Goal: Transaction & Acquisition: Purchase product/service

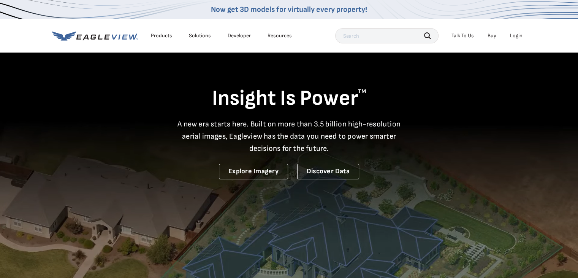
click at [514, 37] on div "Login" at bounding box center [516, 35] width 13 height 7
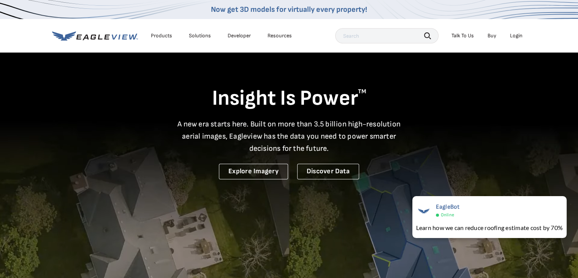
click at [514, 36] on div "Login" at bounding box center [516, 35] width 13 height 7
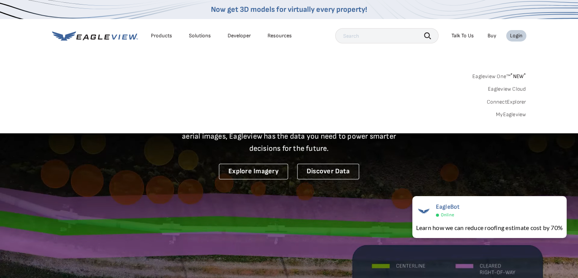
click at [508, 77] on link "Eagleview One™ * NEW *" at bounding box center [500, 75] width 54 height 9
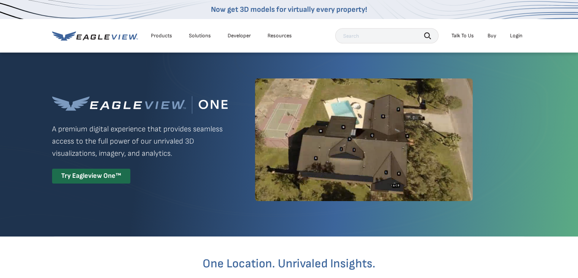
click at [519, 37] on div "Login" at bounding box center [516, 35] width 13 height 7
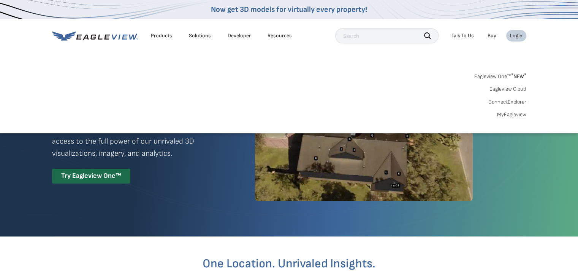
click at [514, 114] on link "MyEagleview" at bounding box center [511, 114] width 29 height 7
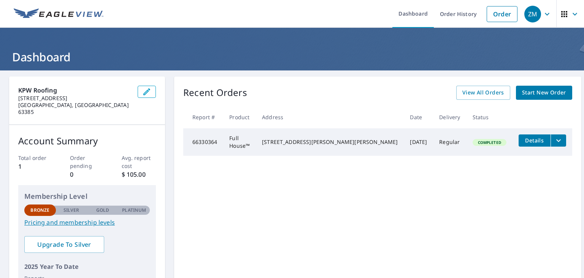
click at [531, 93] on span "Start New Order" at bounding box center [544, 93] width 44 height 10
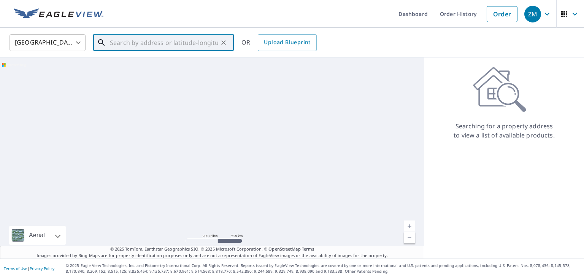
click at [143, 41] on input "text" at bounding box center [164, 42] width 108 height 21
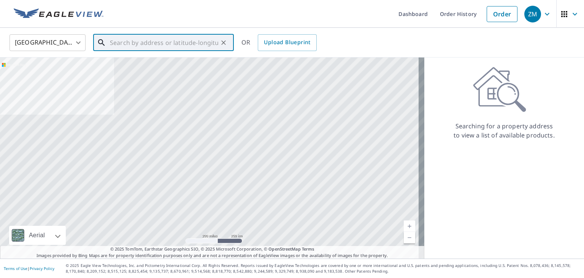
paste input "223 Appaloosa Dr Chesterfield, MO 63005-1671"
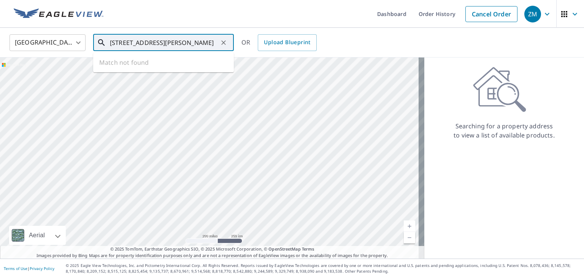
scroll to position [0, 29]
click at [141, 69] on p "Chesterfield, MO 63005" at bounding box center [167, 73] width 119 height 8
type input "223 Appaloosa Dr Chesterfield, MO 63005"
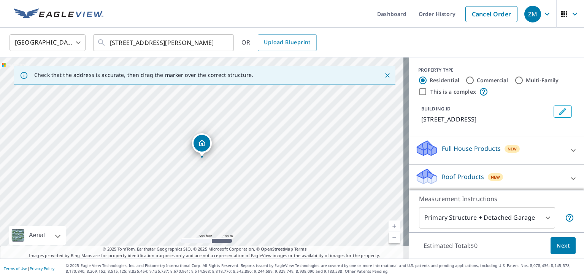
scroll to position [68, 0]
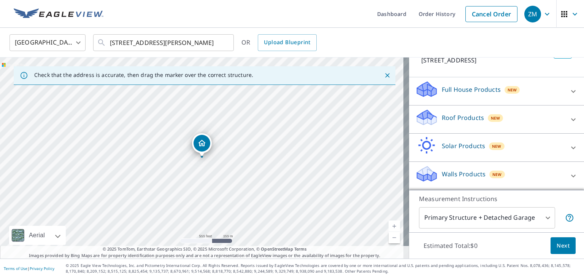
click at [557, 246] on span "Next" at bounding box center [563, 246] width 13 height 10
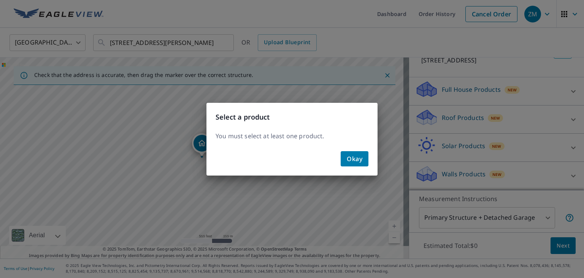
click at [352, 159] on span "Okay" at bounding box center [355, 158] width 16 height 11
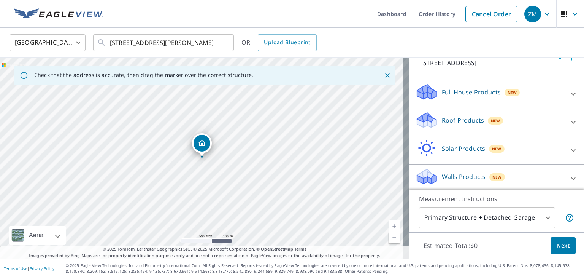
scroll to position [56, 0]
click at [537, 133] on div "Roof Products New" at bounding box center [489, 122] width 149 height 22
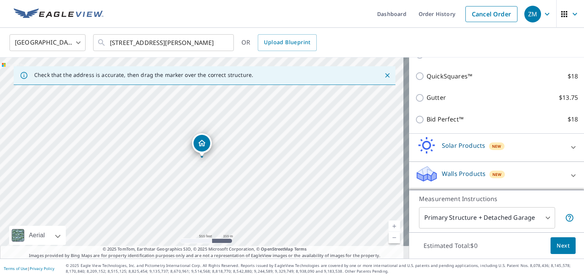
scroll to position [154, 0]
click at [480, 221] on body "ZM ZM Dashboard Order History Cancel Order ZM United States US ​ 223 Appaloosa …" at bounding box center [292, 139] width 584 height 278
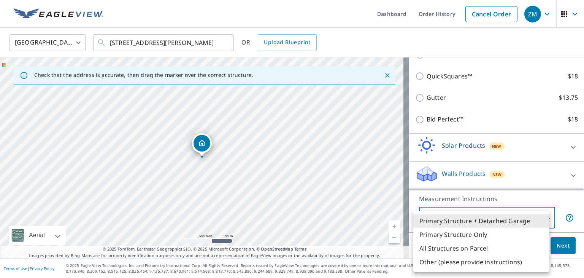
click at [433, 46] on div at bounding box center [292, 139] width 584 height 278
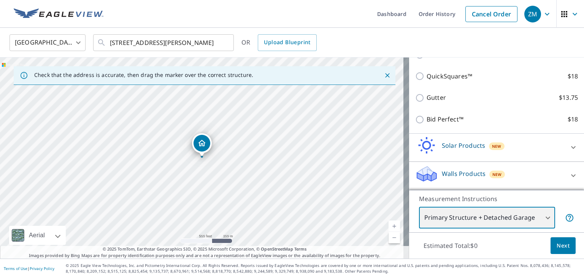
scroll to position [99, 0]
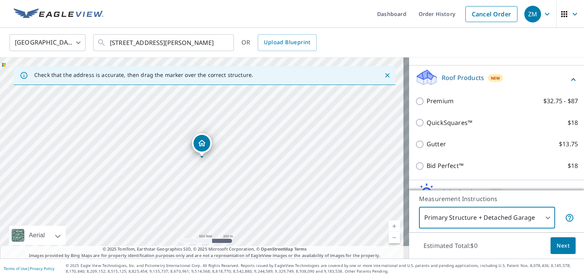
click at [403, 36] on div "United States US ​ 223 Appaloosa Dr Chesterfield, MO 63005 ​ OR Upload Blueprint" at bounding box center [289, 42] width 571 height 18
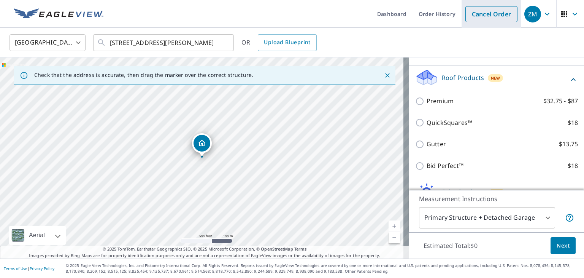
click at [471, 20] on link "Cancel Order" at bounding box center [491, 14] width 52 height 16
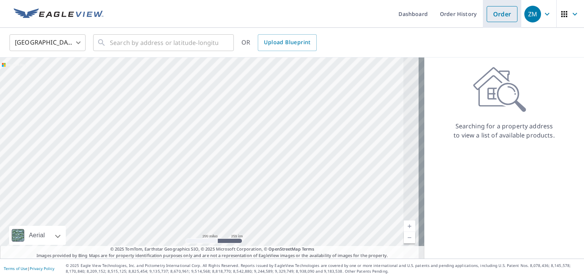
click at [493, 13] on link "Order" at bounding box center [502, 14] width 31 height 16
click at [181, 46] on input "text" at bounding box center [164, 42] width 108 height 21
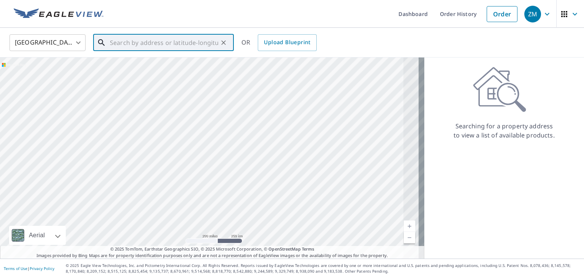
paste input "223 Appaloosa Dr Chesterfield, MO 63005-1671"
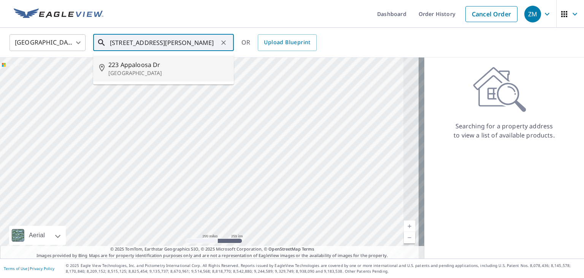
click at [140, 68] on span "223 Appaloosa Dr" at bounding box center [167, 64] width 119 height 9
type input "223 Appaloosa Dr Chesterfield, MO 63005"
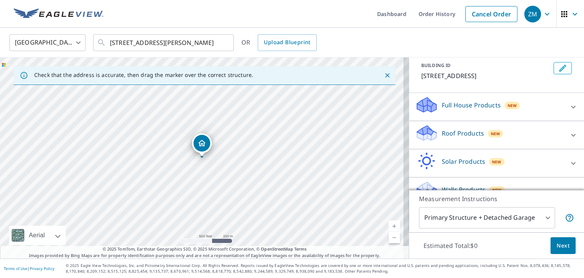
scroll to position [68, 0]
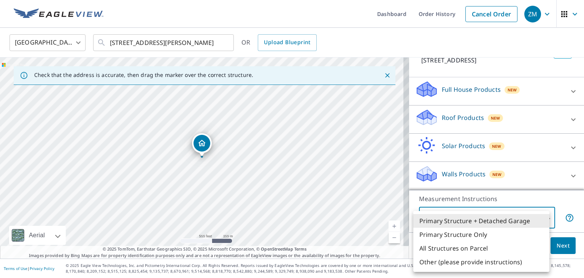
click at [541, 219] on body "ZM ZM Dashboard Order History Cancel Order ZM United States US ​ 223 Appaloosa …" at bounding box center [292, 139] width 584 height 278
click at [572, 198] on div at bounding box center [292, 139] width 584 height 278
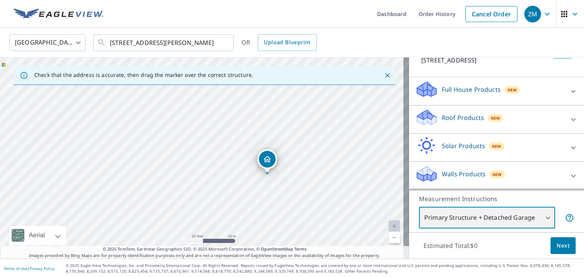
drag, startPoint x: 341, startPoint y: 194, endPoint x: 236, endPoint y: 193, distance: 104.9
click at [236, 193] on div "223 Appaloosa Dr Chesterfield, MO 63005" at bounding box center [204, 157] width 409 height 201
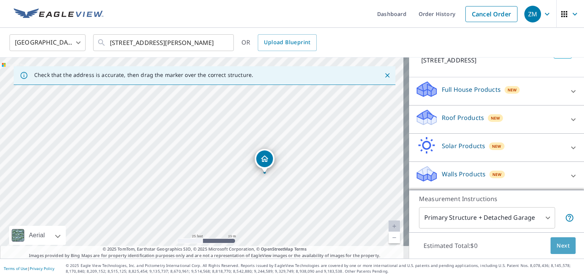
click at [551, 245] on button "Next" at bounding box center [563, 245] width 25 height 17
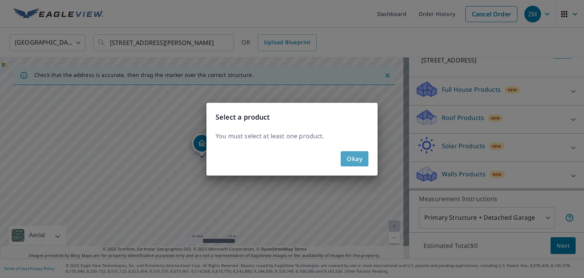
click at [356, 160] on span "Okay" at bounding box center [355, 158] width 16 height 11
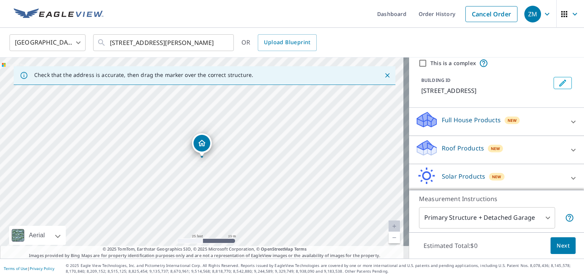
scroll to position [29, 0]
click at [543, 160] on div "Roof Products New" at bounding box center [489, 149] width 149 height 22
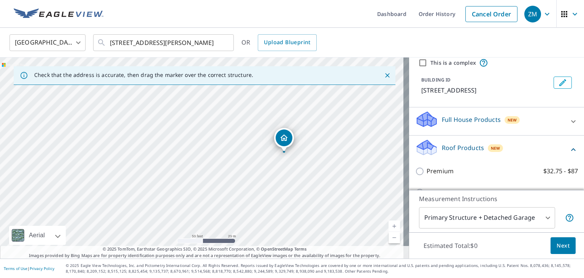
click at [569, 126] on icon at bounding box center [573, 121] width 9 height 9
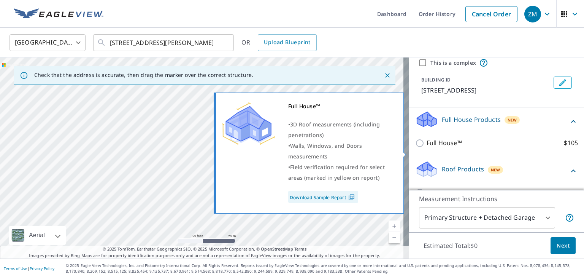
click at [415, 148] on input "Full House™ $105" at bounding box center [420, 142] width 11 height 9
checkbox input "true"
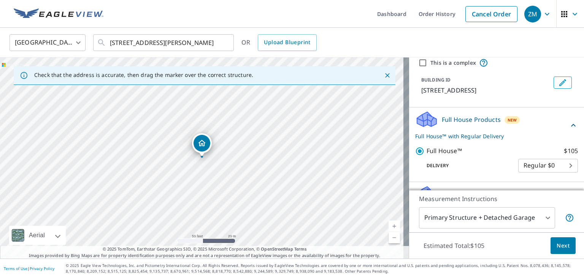
click at [536, 173] on body "ZM ZM Dashboard Order History Cancel Order ZM United States US ​ 223 Appaloosa …" at bounding box center [292, 139] width 584 height 278
click at [525, 140] on div at bounding box center [292, 139] width 584 height 278
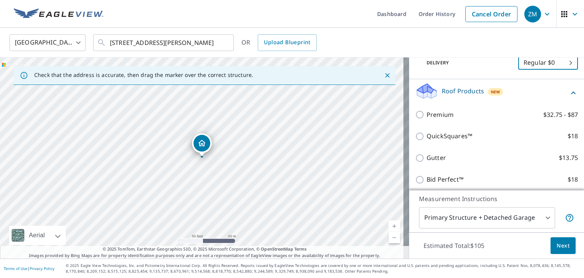
scroll to position [131, 0]
click at [569, 98] on icon at bounding box center [573, 93] width 9 height 9
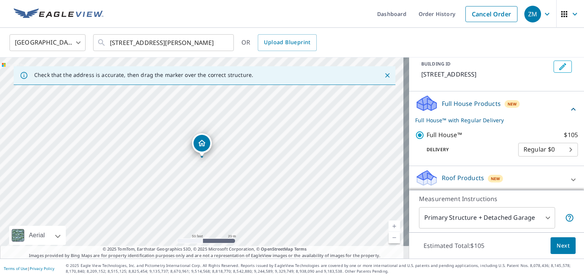
scroll to position [114, 0]
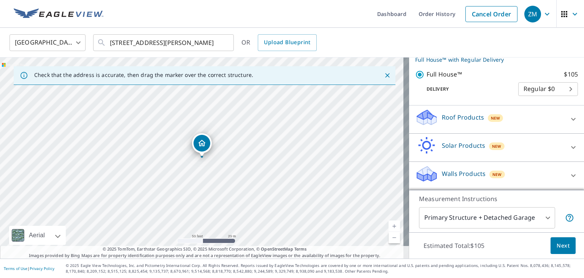
click at [557, 247] on span "Next" at bounding box center [563, 246] width 13 height 10
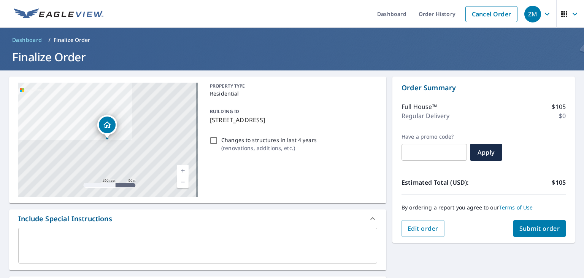
drag, startPoint x: 519, startPoint y: 227, endPoint x: 440, endPoint y: 260, distance: 86.3
click at [440, 260] on div "223 Appaloosa Dr Chesterfield, MO 63005 Aerial Road A standard road map Aerial …" at bounding box center [292, 264] width 584 height 389
click at [527, 227] on span "Submit order" at bounding box center [539, 228] width 41 height 8
